Goal: Answer question/provide support

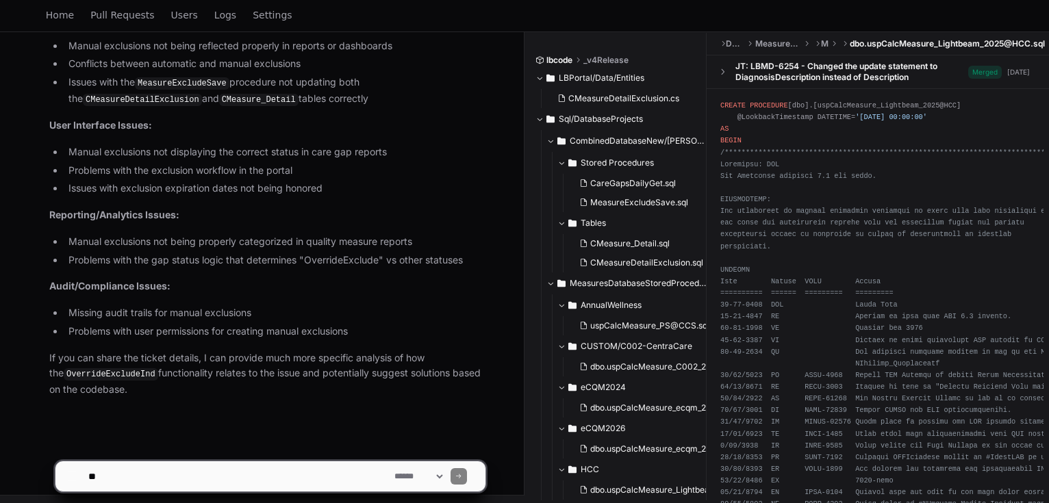
scroll to position [2225, 0]
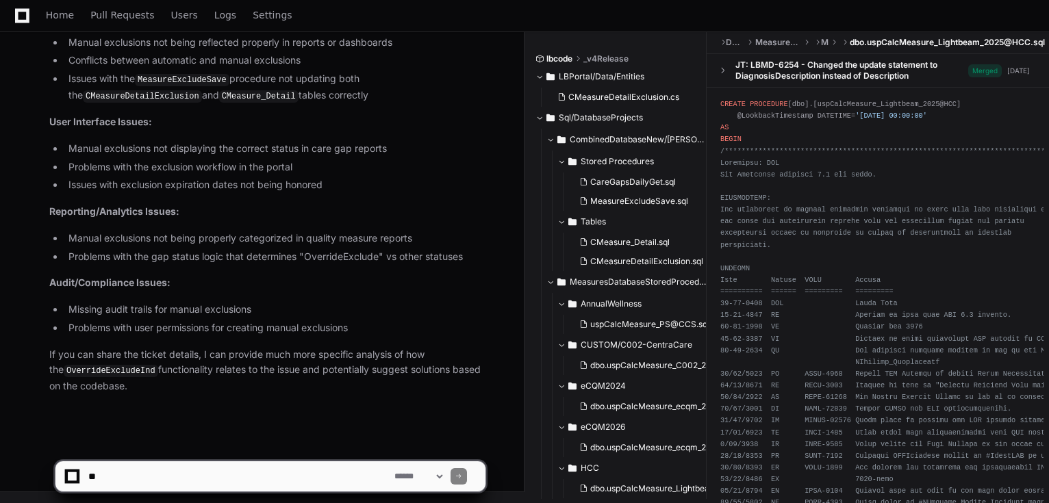
click at [186, 466] on textarea at bounding box center [239, 477] width 306 height 30
paste textarea "**********"
type textarea "**********"
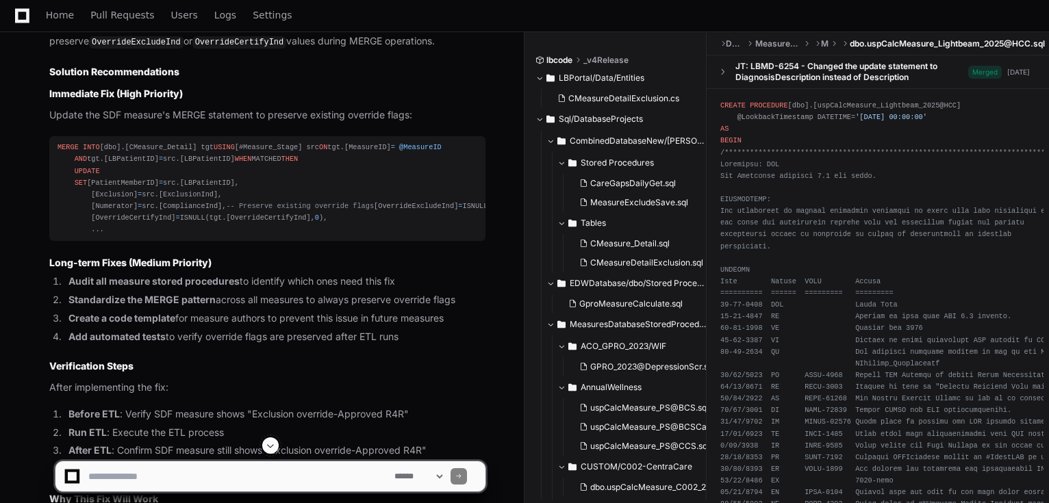
scroll to position [4378, 0]
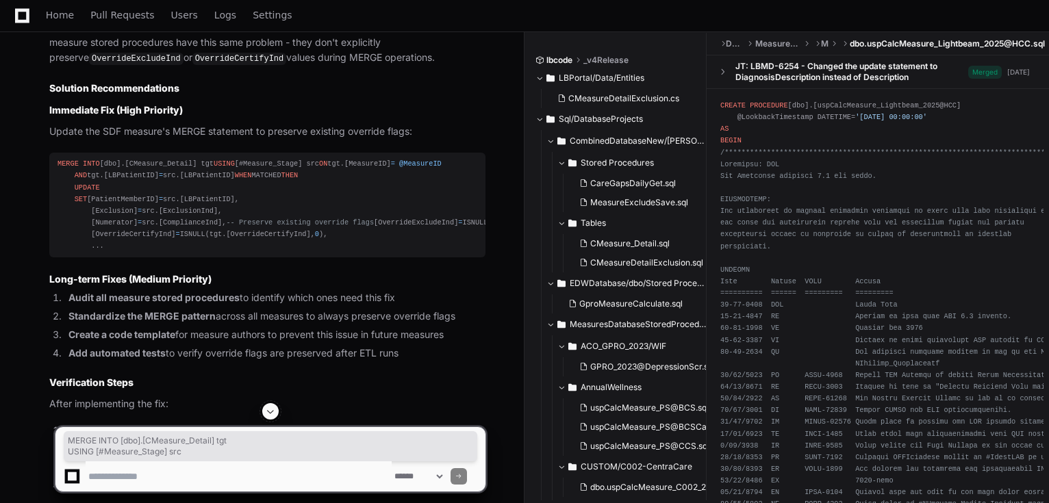
drag, startPoint x: 58, startPoint y: 217, endPoint x: 173, endPoint y: 230, distance: 115.8
click at [173, 230] on div "MERGE INTO [dbo].[CMeasure_Detail] tgt USING [#Measure_Stage] src ON tgt.[Measu…" at bounding box center [268, 205] width 420 height 94
copy div "MERGE INTO [dbo].[CMeasure_Detail] tgt USING [#Measure_Stage] src"
click at [358, 252] on div "MERGE INTO [dbo].[CMeasure_Detail] tgt USING [#Measure_Stage] src ON tgt.[Measu…" at bounding box center [268, 205] width 420 height 94
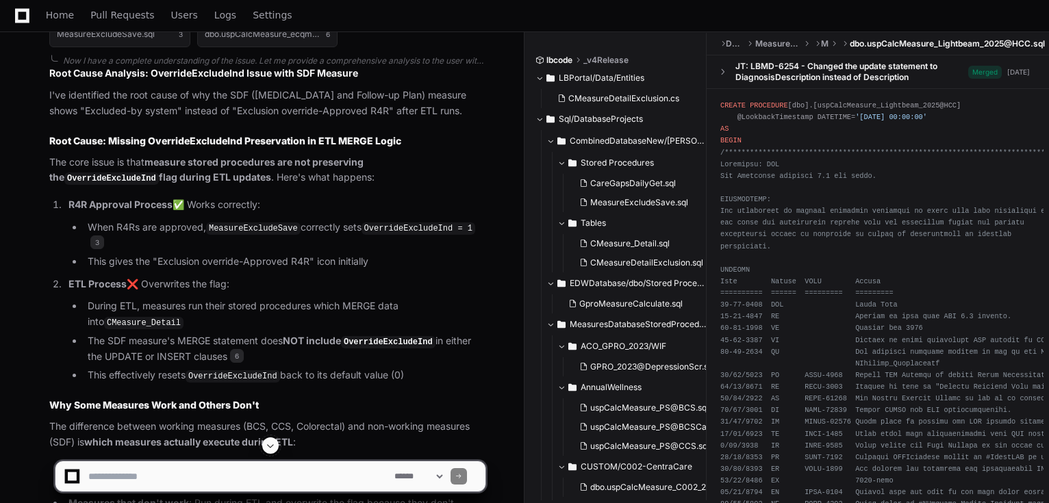
scroll to position [3666, 0]
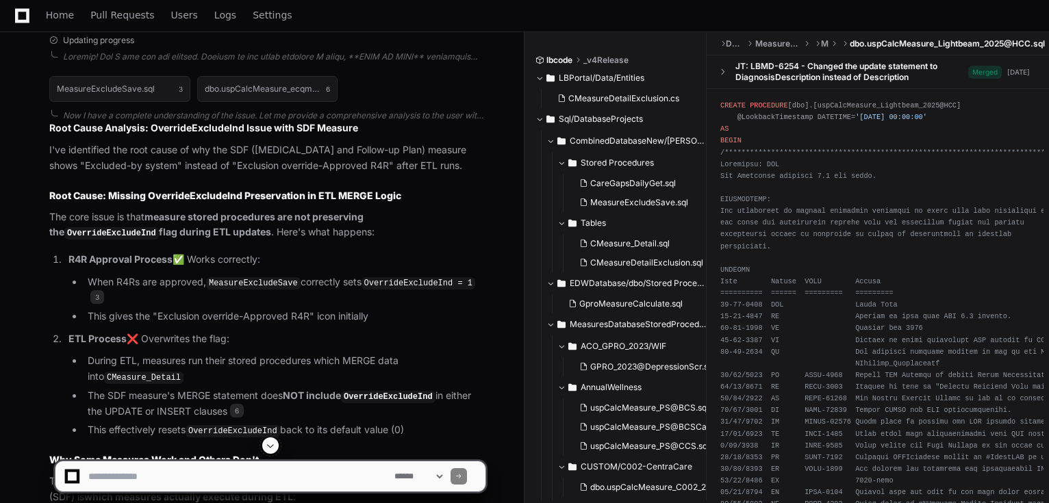
drag, startPoint x: 252, startPoint y: 0, endPoint x: 96, endPoint y: 274, distance: 315.4
click at [95, 265] on strong "R4R Approval Process" at bounding box center [120, 259] width 104 height 12
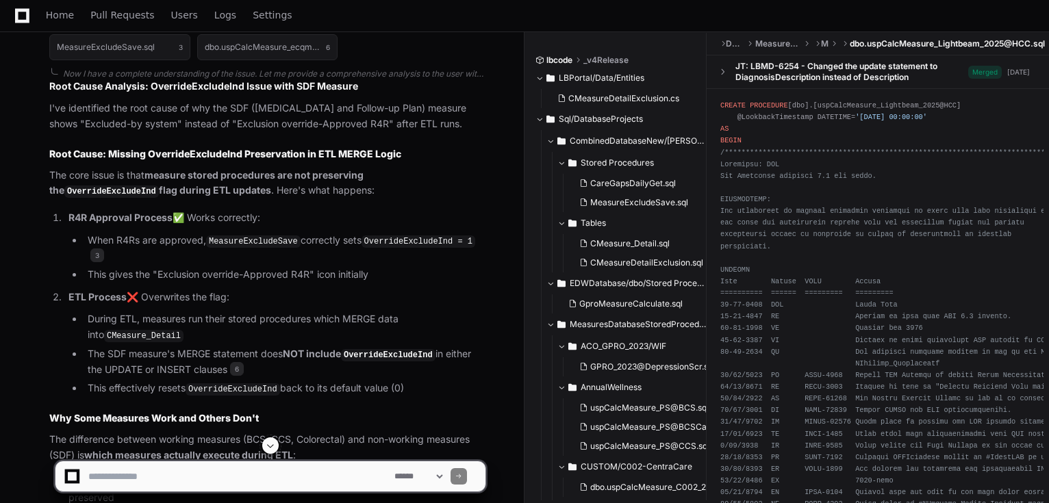
scroll to position [3721, 0]
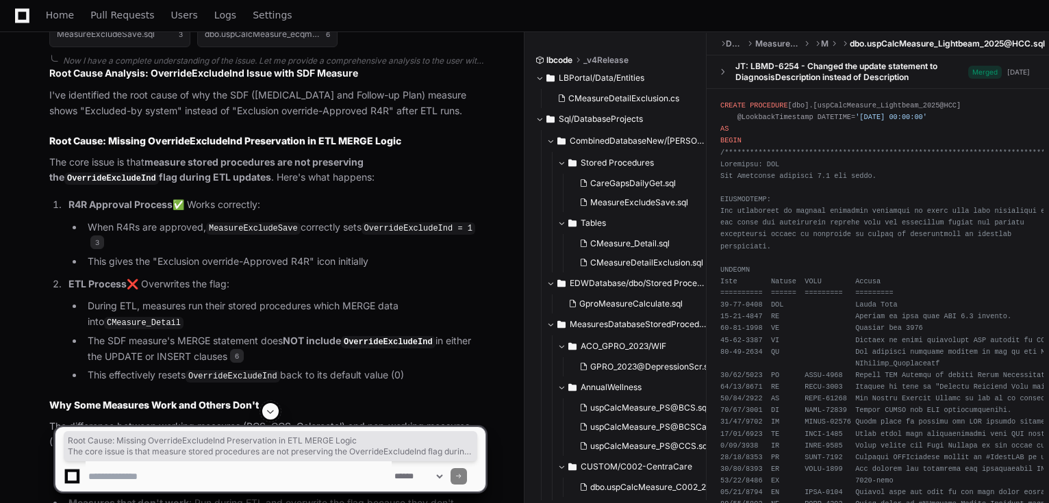
drag, startPoint x: 50, startPoint y: 153, endPoint x: 406, endPoint y: 373, distance: 418.2
copy article "Root Cause: Missing OverrideExcludeInd Preservation in ETL MERGE Logic The core…"
